Goal: Navigation & Orientation: Find specific page/section

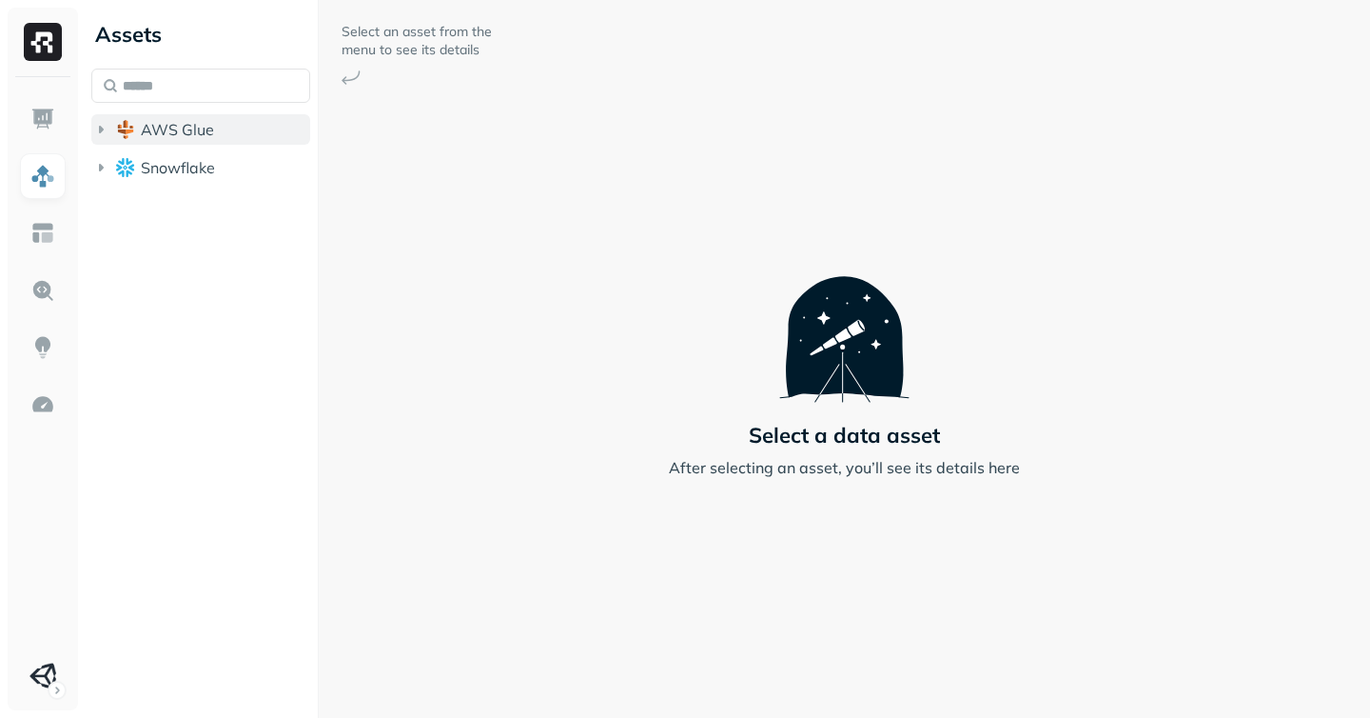
click at [106, 133] on icon "button" at bounding box center [100, 129] width 19 height 19
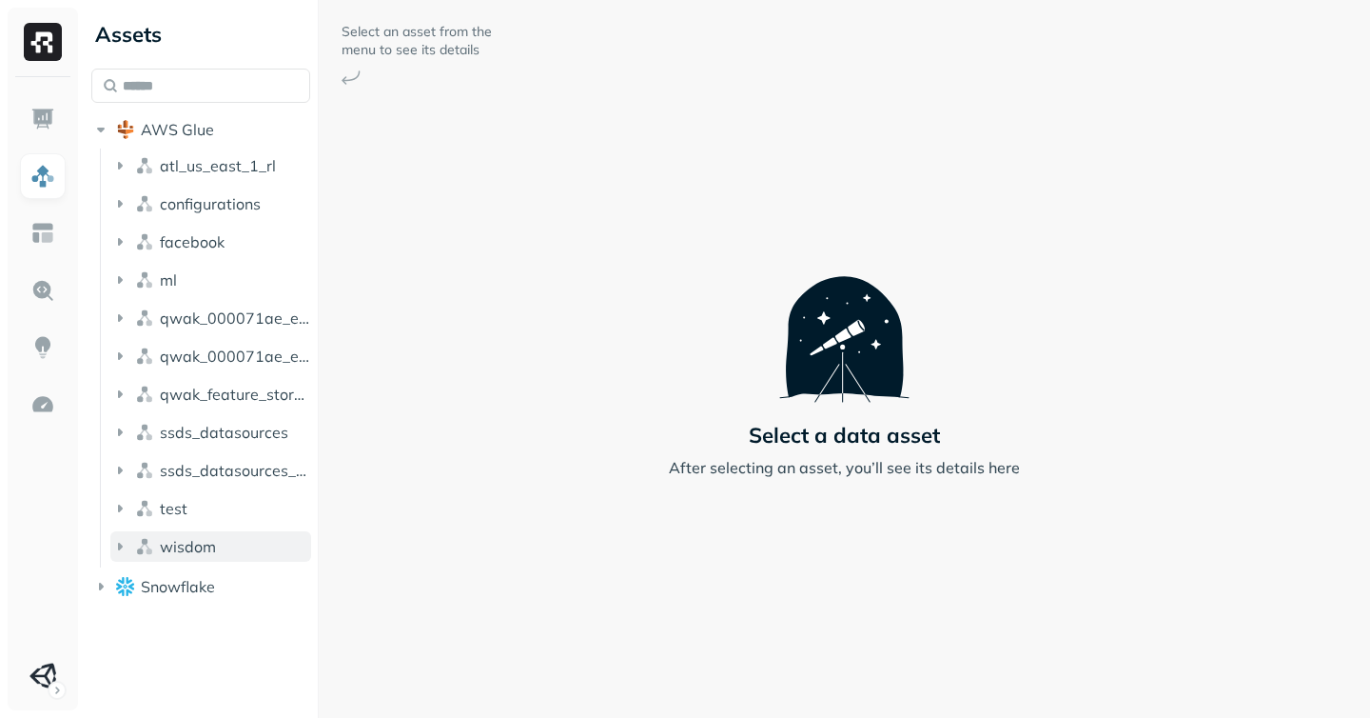
click at [163, 551] on span "wisdom" at bounding box center [188, 546] width 56 height 19
click at [163, 581] on span "Tables" at bounding box center [178, 582] width 48 height 19
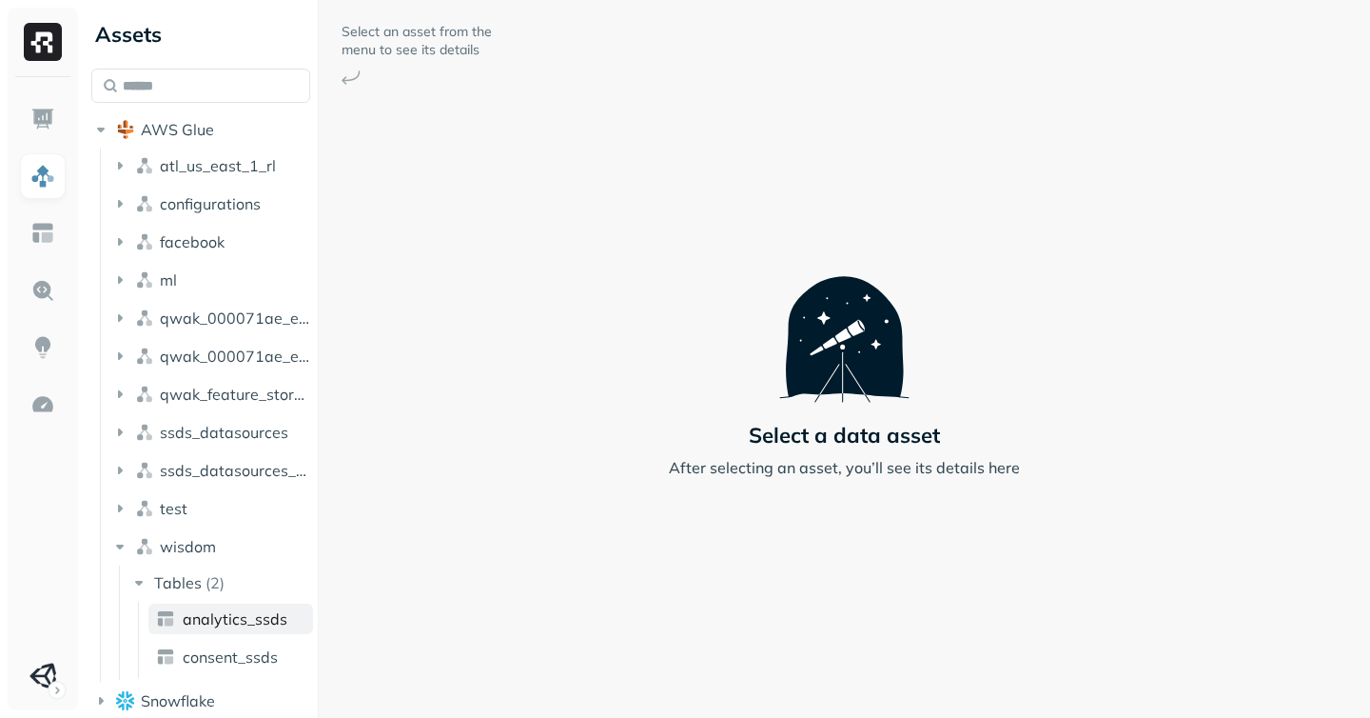
click at [205, 621] on span "analytics_ssds" at bounding box center [235, 618] width 105 height 19
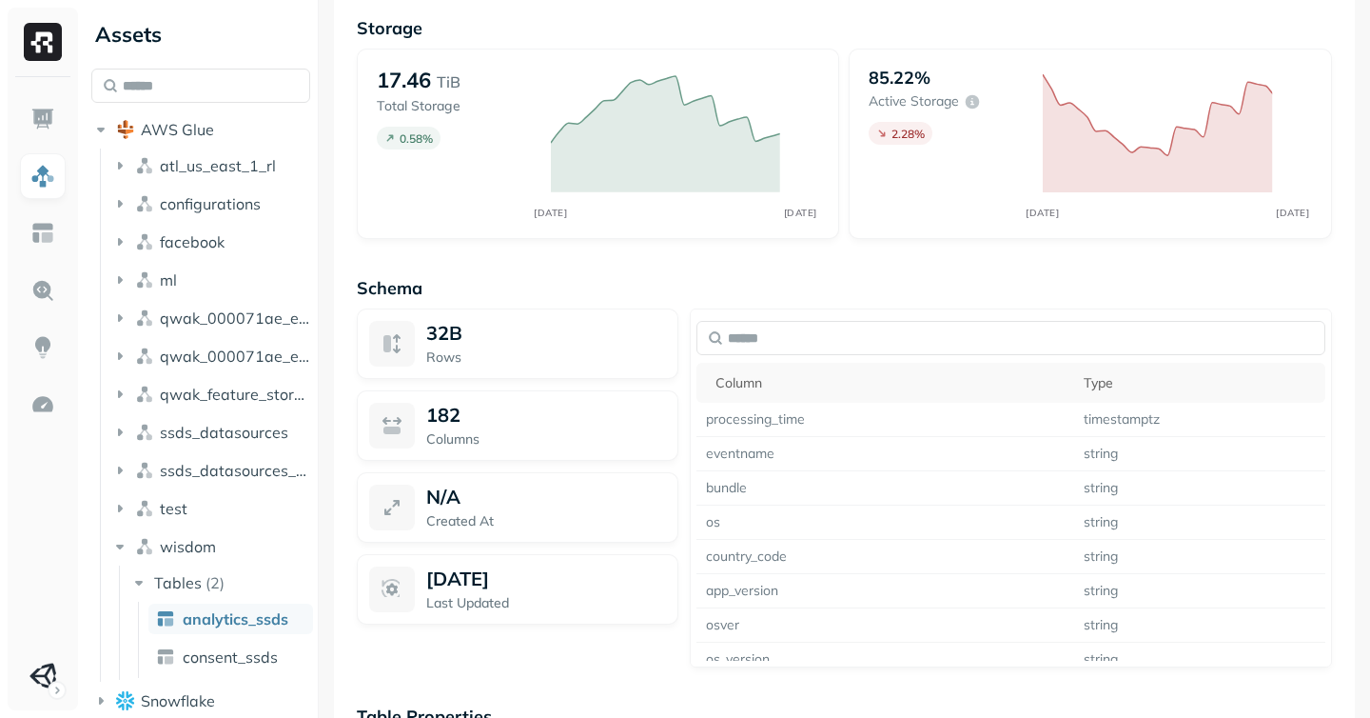
scroll to position [1509, 0]
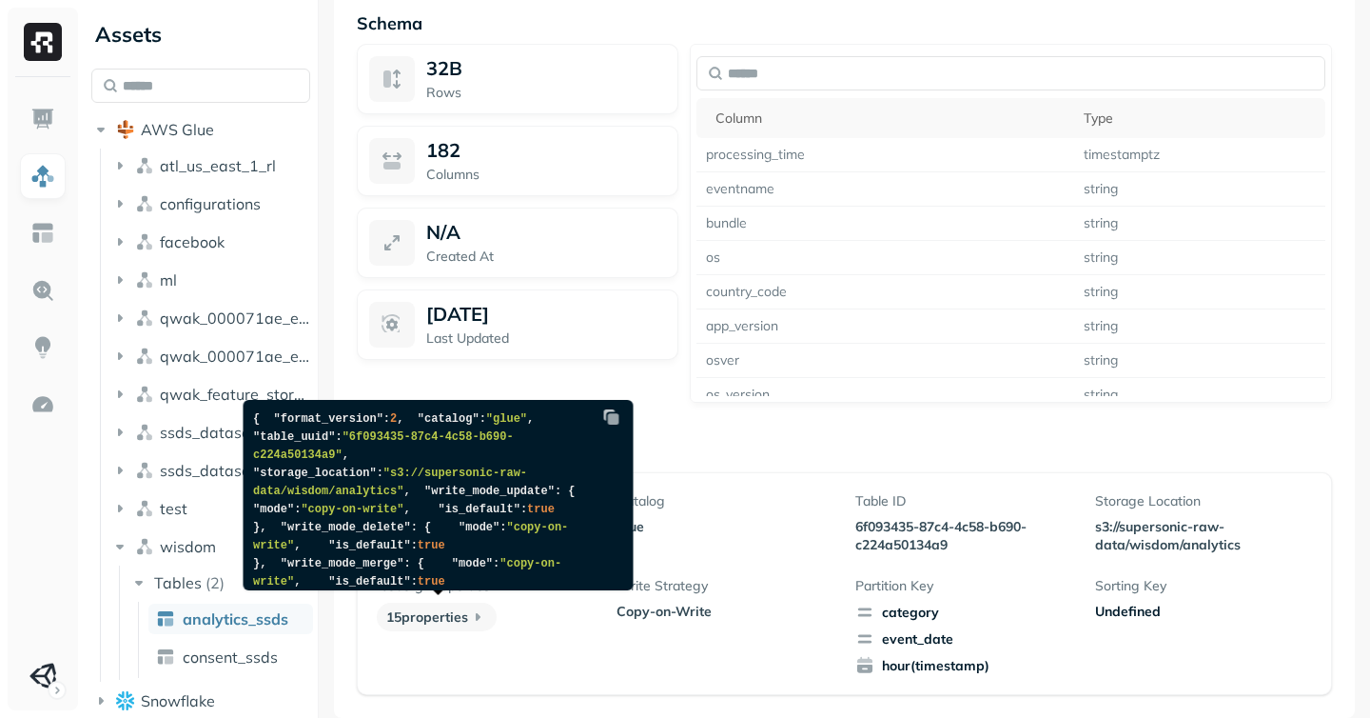
click at [617, 418] on img at bounding box center [611, 416] width 19 height 19
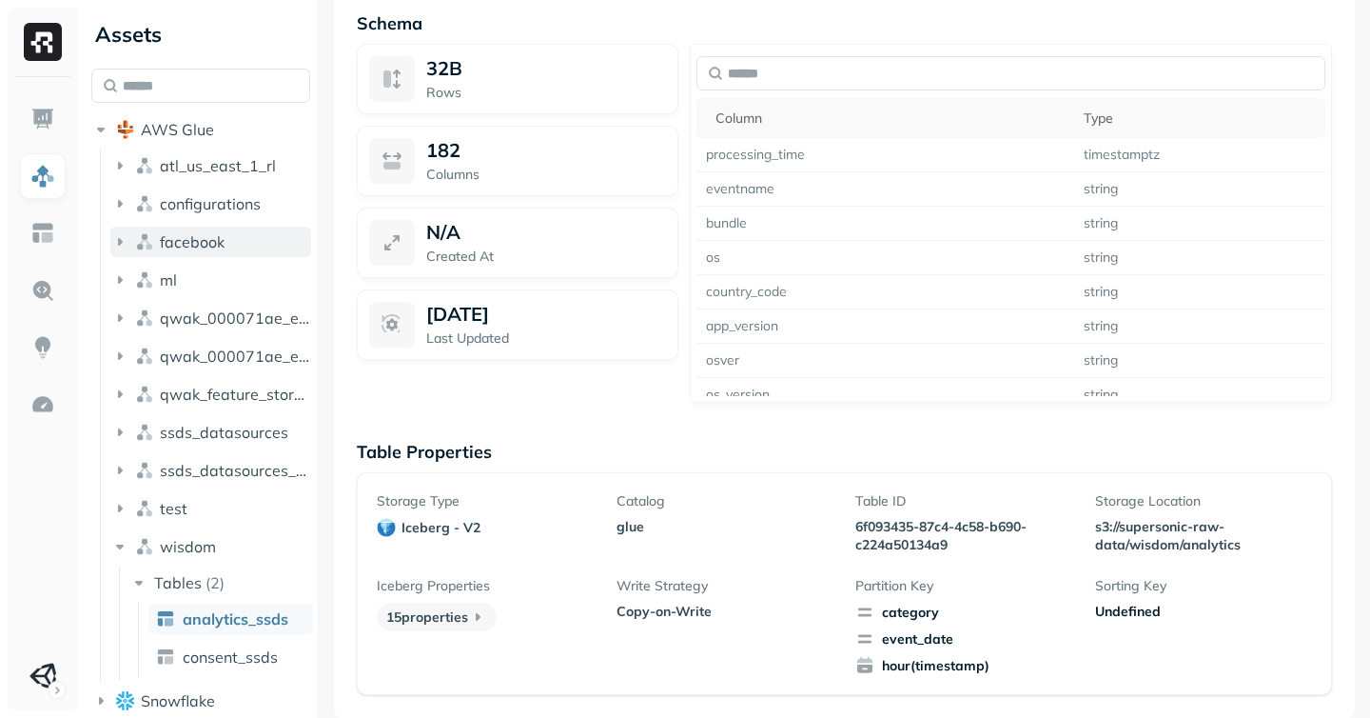
click at [117, 233] on icon "button" at bounding box center [119, 241] width 19 height 19
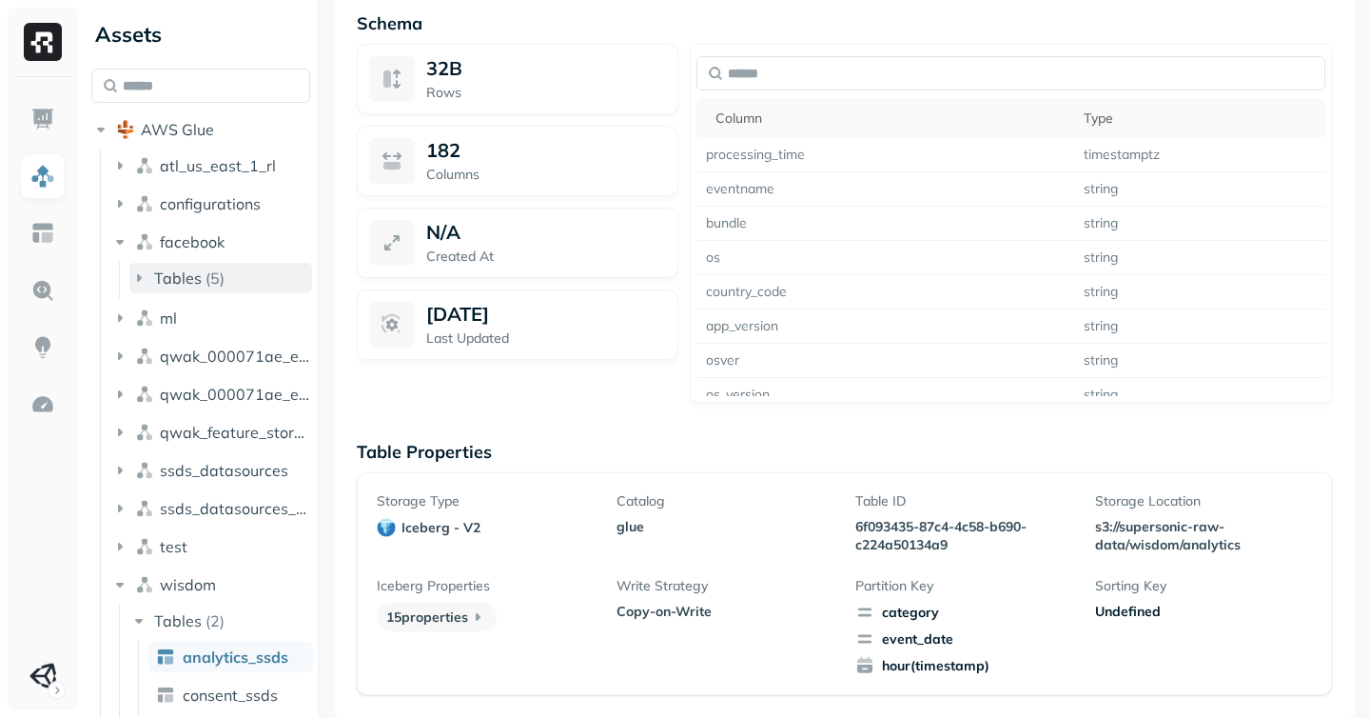
click at [145, 273] on icon "button" at bounding box center [138, 277] width 19 height 19
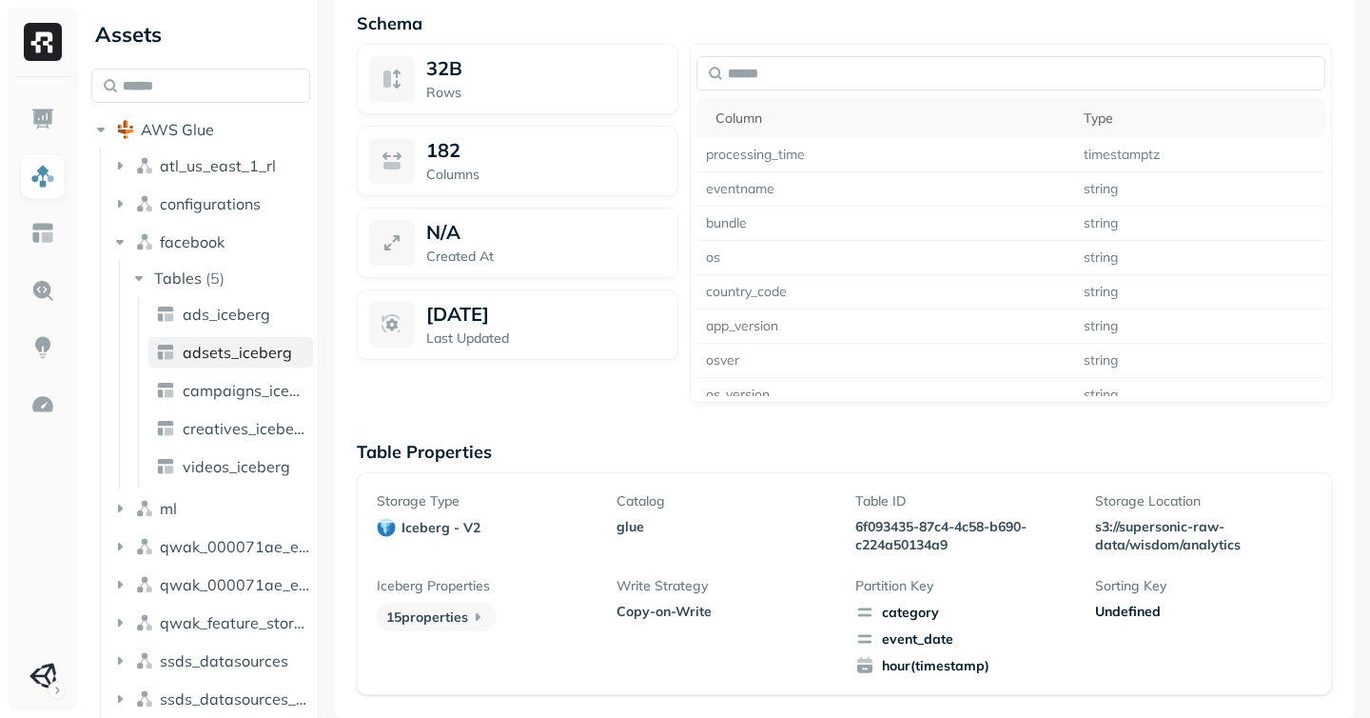
click at [201, 353] on span "adsets_iceberg" at bounding box center [237, 352] width 109 height 19
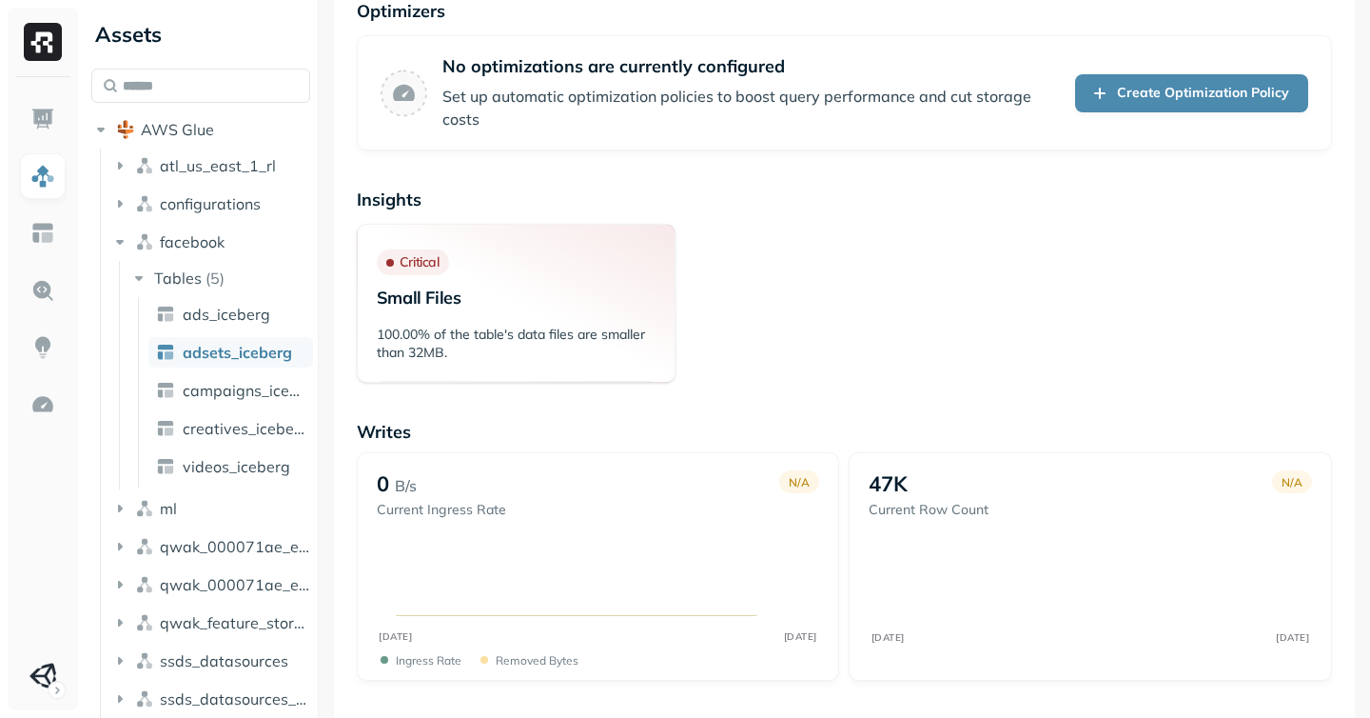
scroll to position [1318, 0]
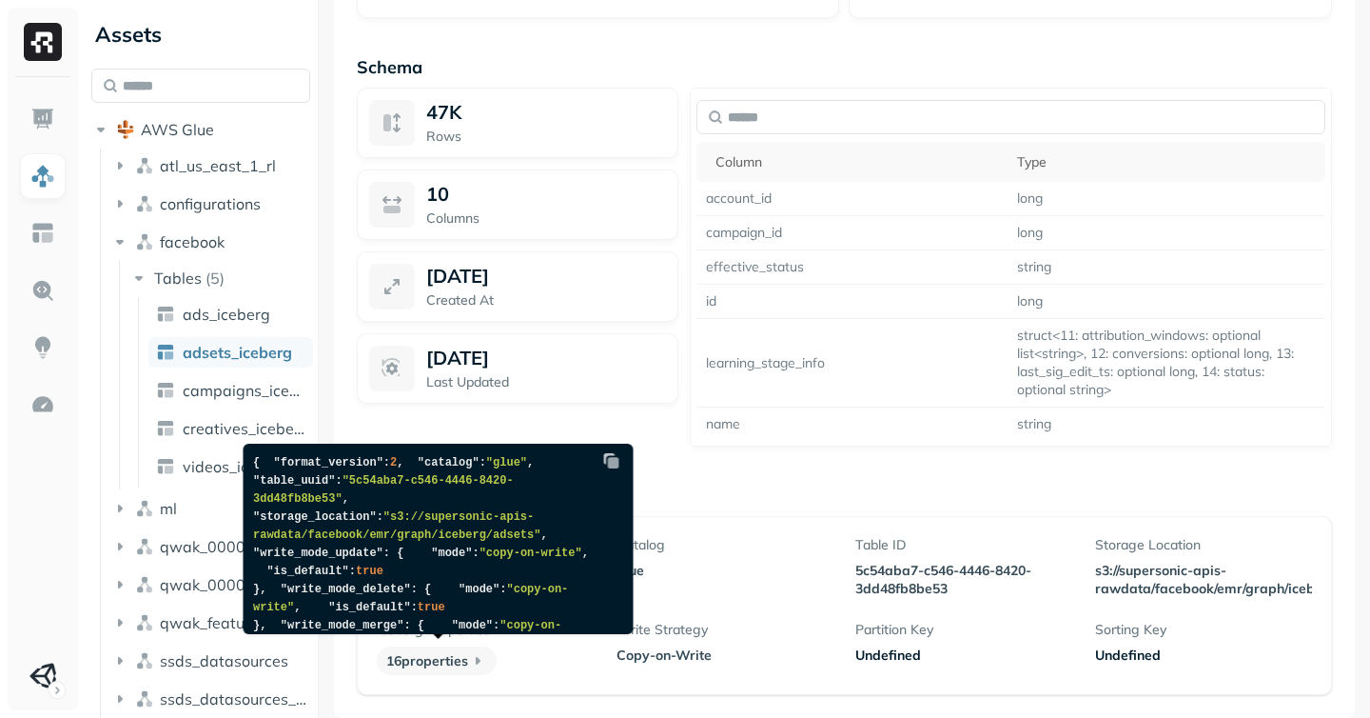
click at [616, 459] on img at bounding box center [611, 460] width 19 height 19
